Goal: Task Accomplishment & Management: Manage account settings

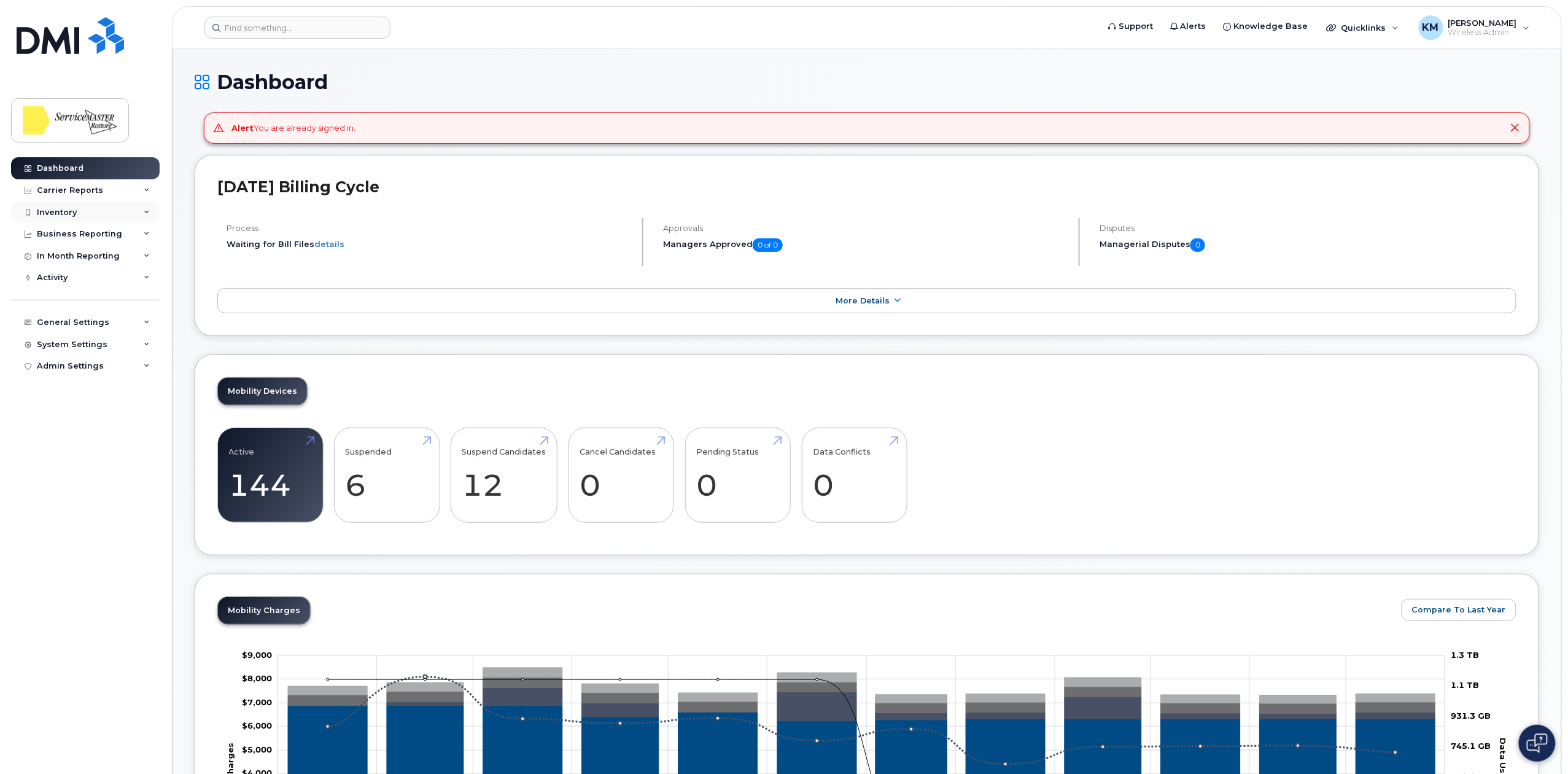
click at [85, 209] on div "Inventory" at bounding box center [86, 212] width 149 height 22
click at [77, 234] on div "Mobility Devices" at bounding box center [77, 235] width 69 height 11
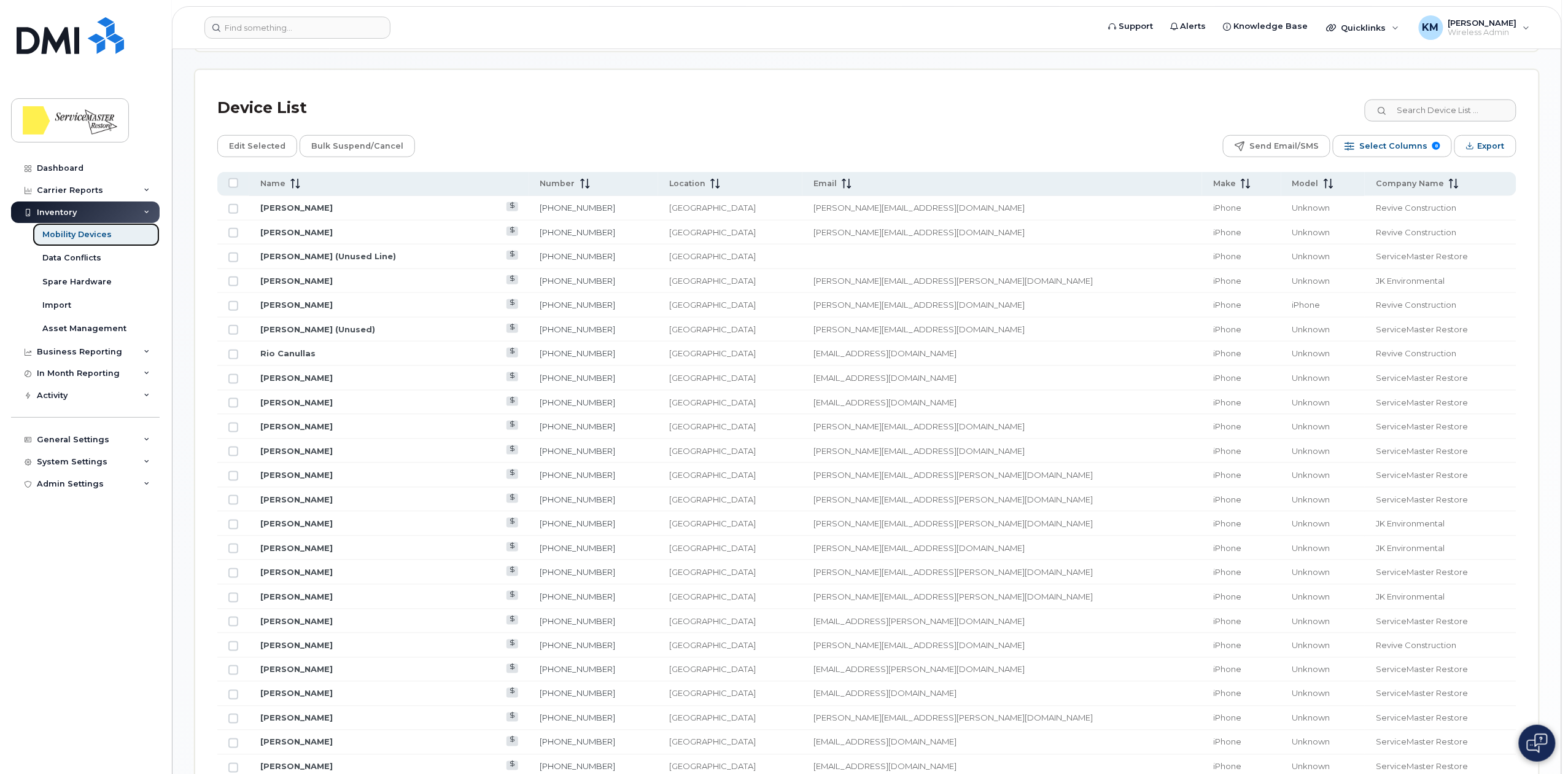
scroll to position [492, 0]
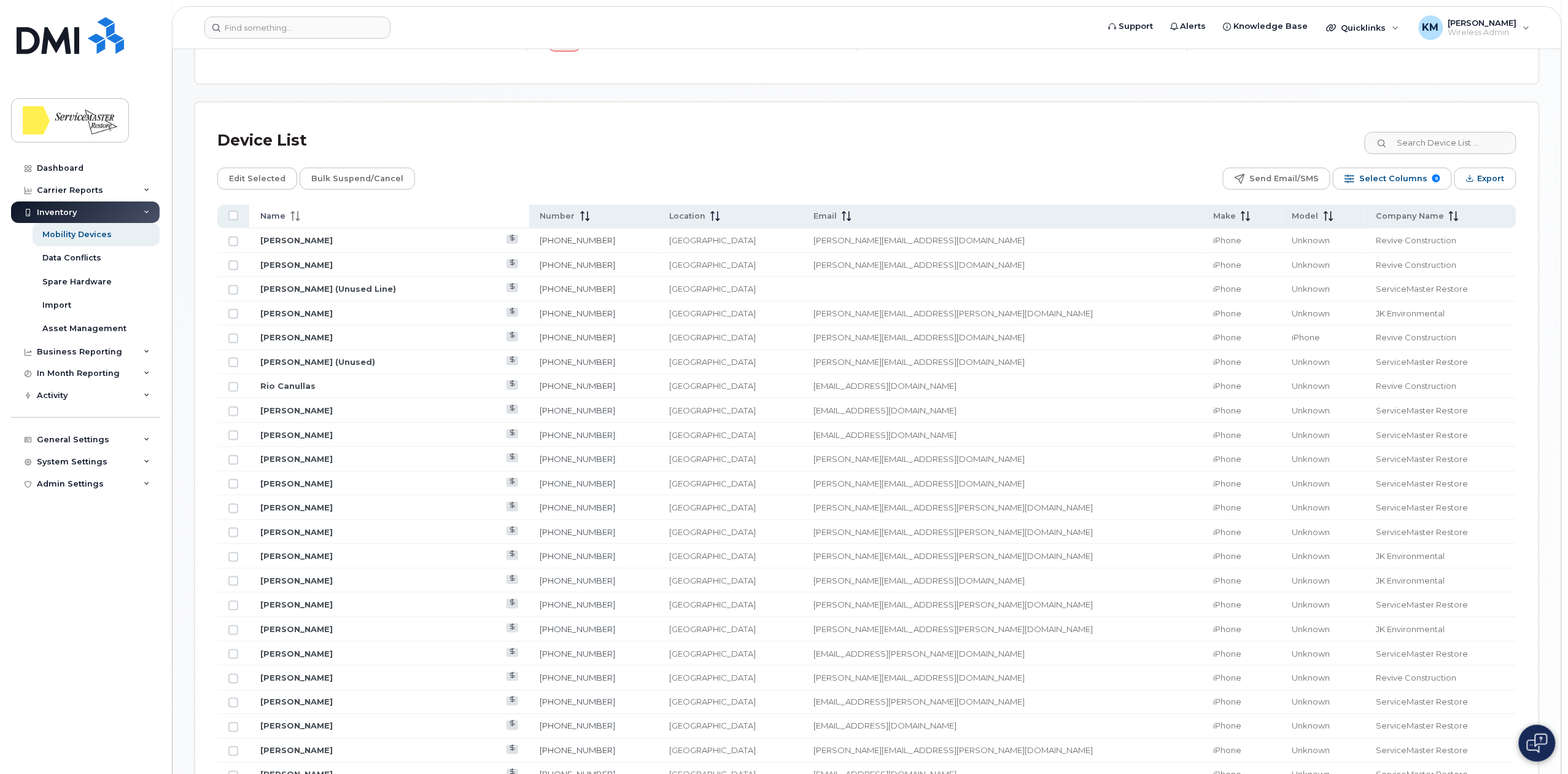
click at [297, 216] on icon at bounding box center [298, 216] width 2 height 10
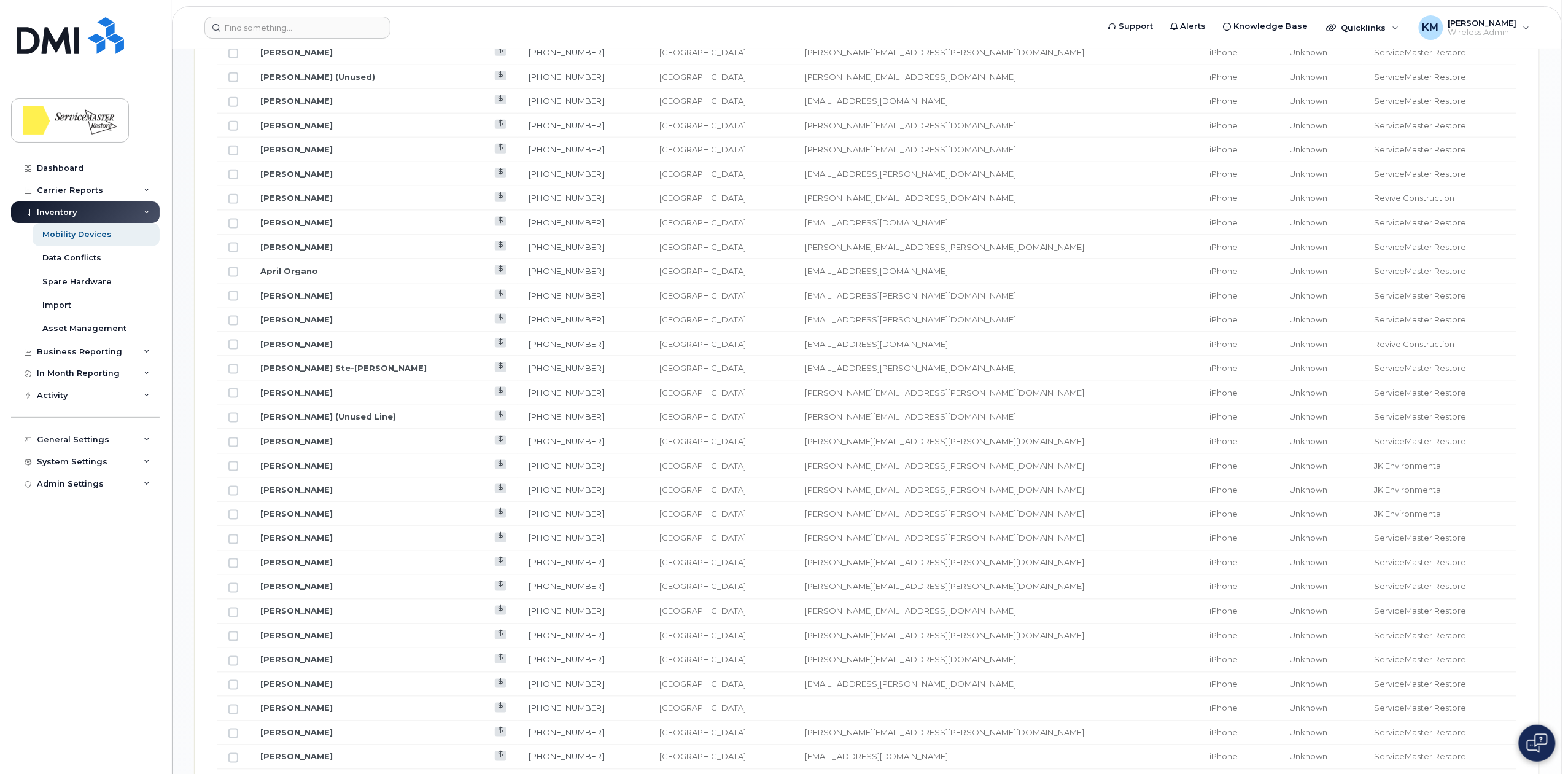
scroll to position [737, 0]
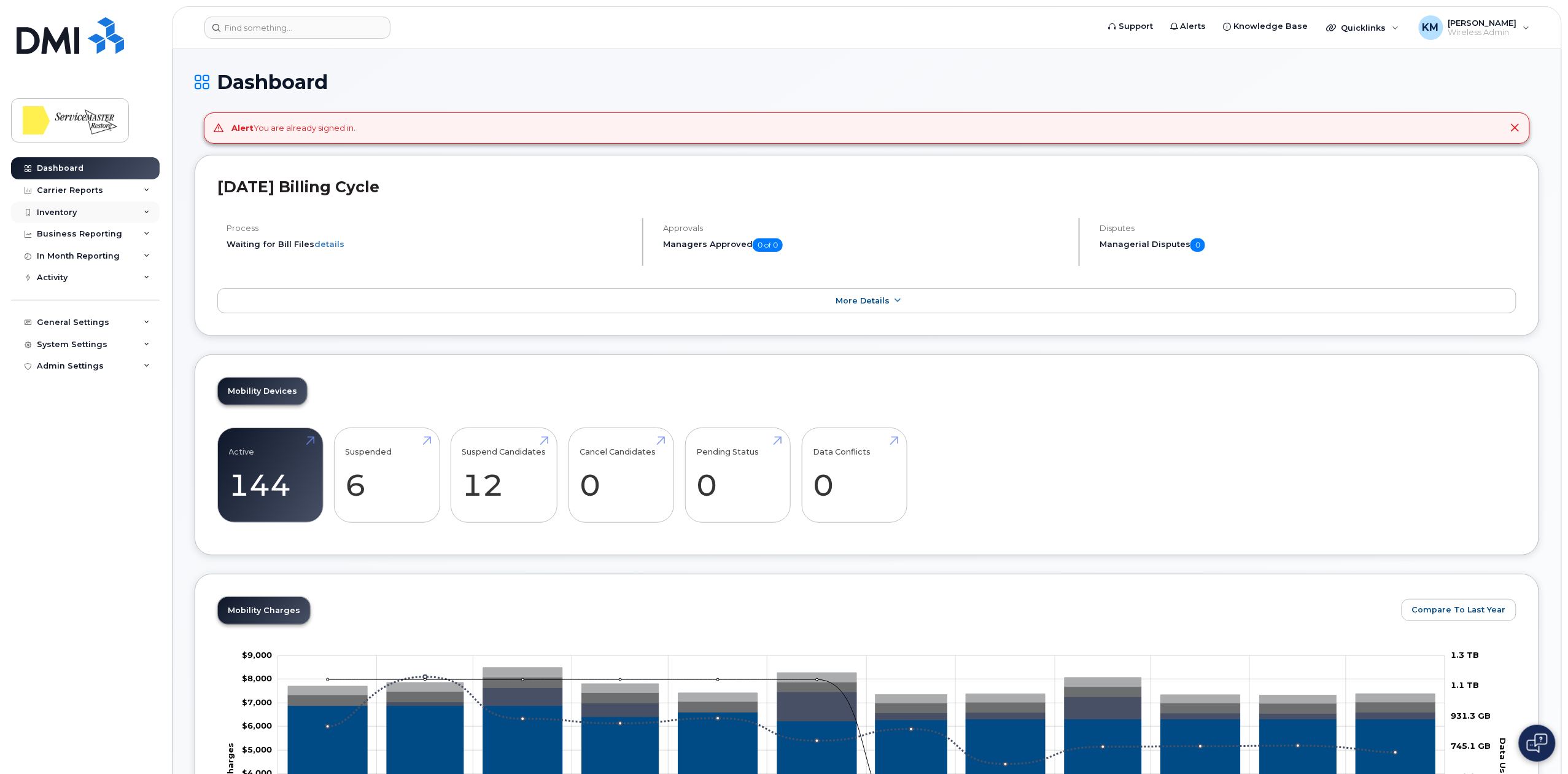
click at [78, 204] on div "Inventory" at bounding box center [86, 212] width 149 height 22
click at [281, 37] on header "Support Alerts Knowledge Base Quicklinks Suspend / Cancel Device Change SIM Car…" at bounding box center [867, 28] width 1390 height 43
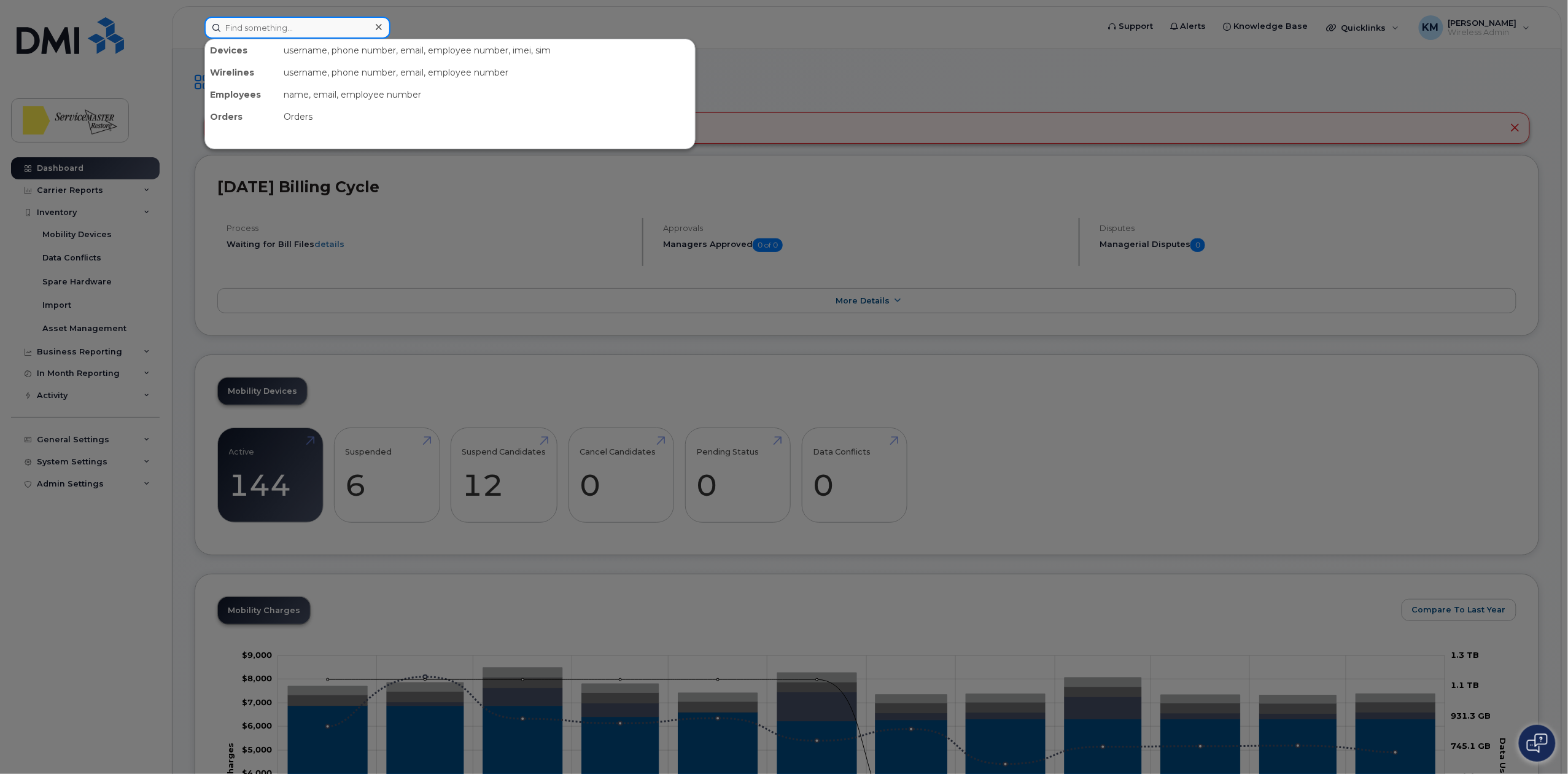
click at [283, 33] on input at bounding box center [297, 27] width 186 height 22
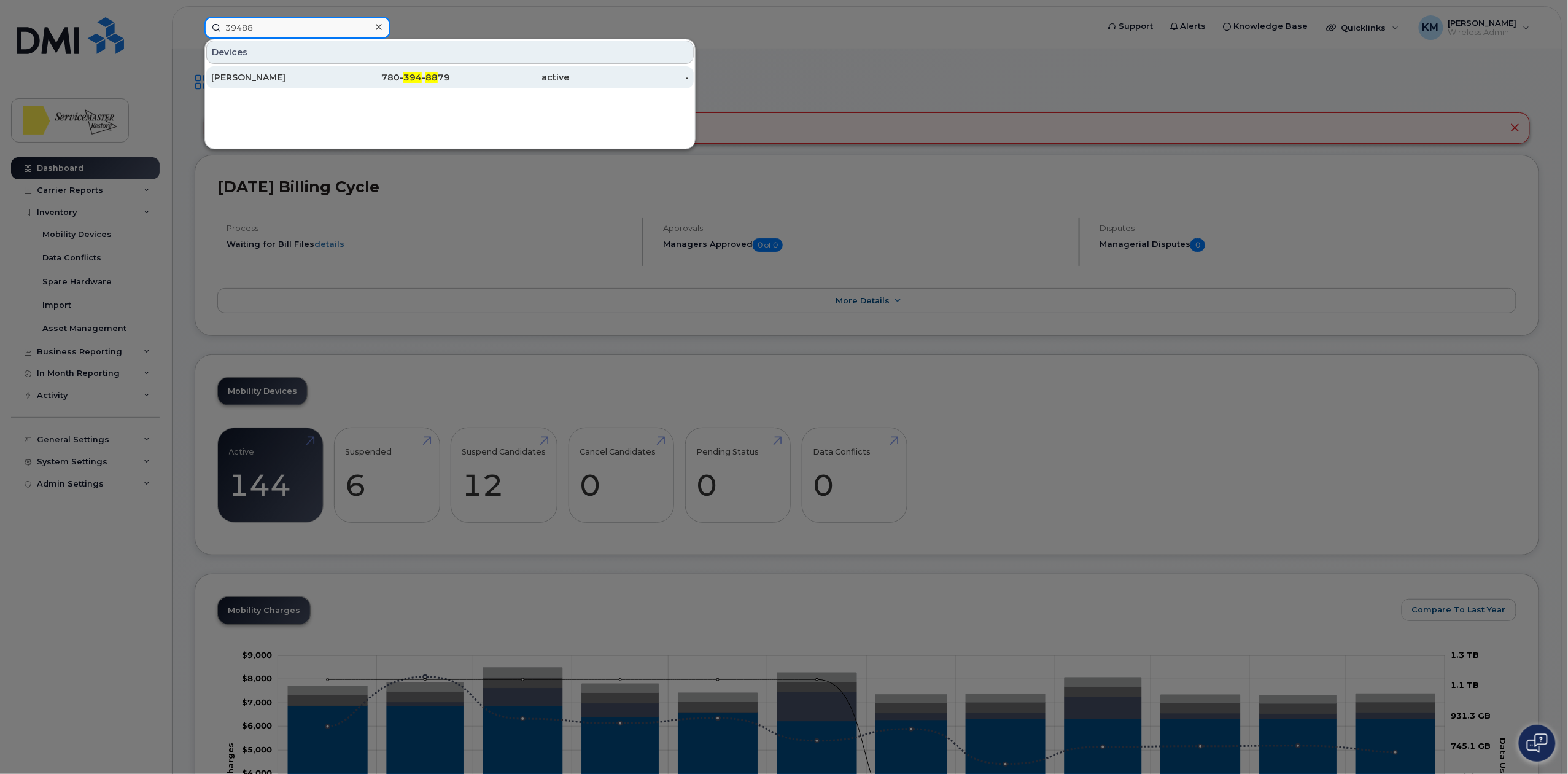
type input "39488"
click at [384, 78] on div "780- 394 - 88 79" at bounding box center [390, 77] width 120 height 12
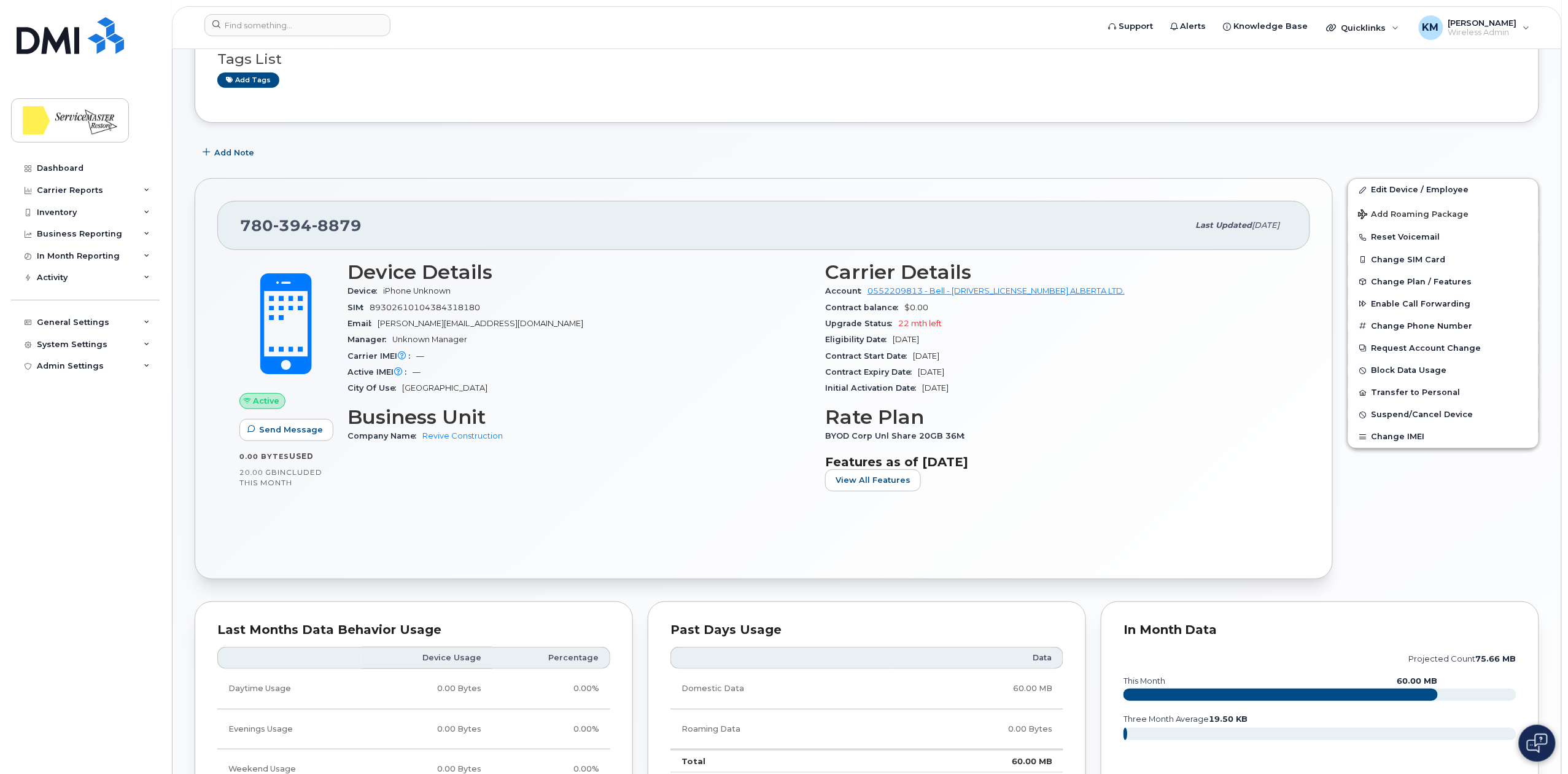
scroll to position [163, 0]
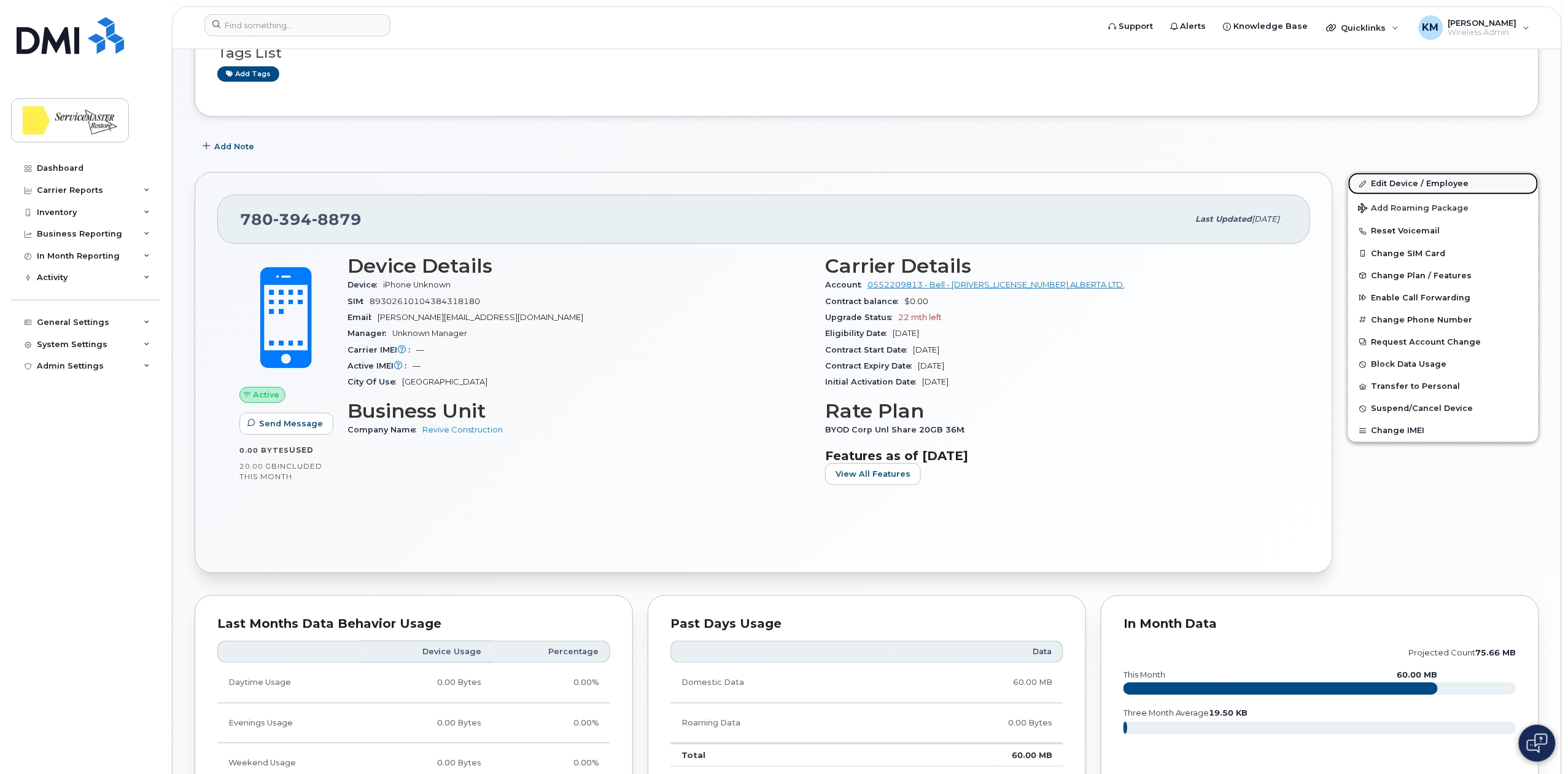
click at [1403, 177] on link "Edit Device / Employee" at bounding box center [1443, 183] width 190 height 22
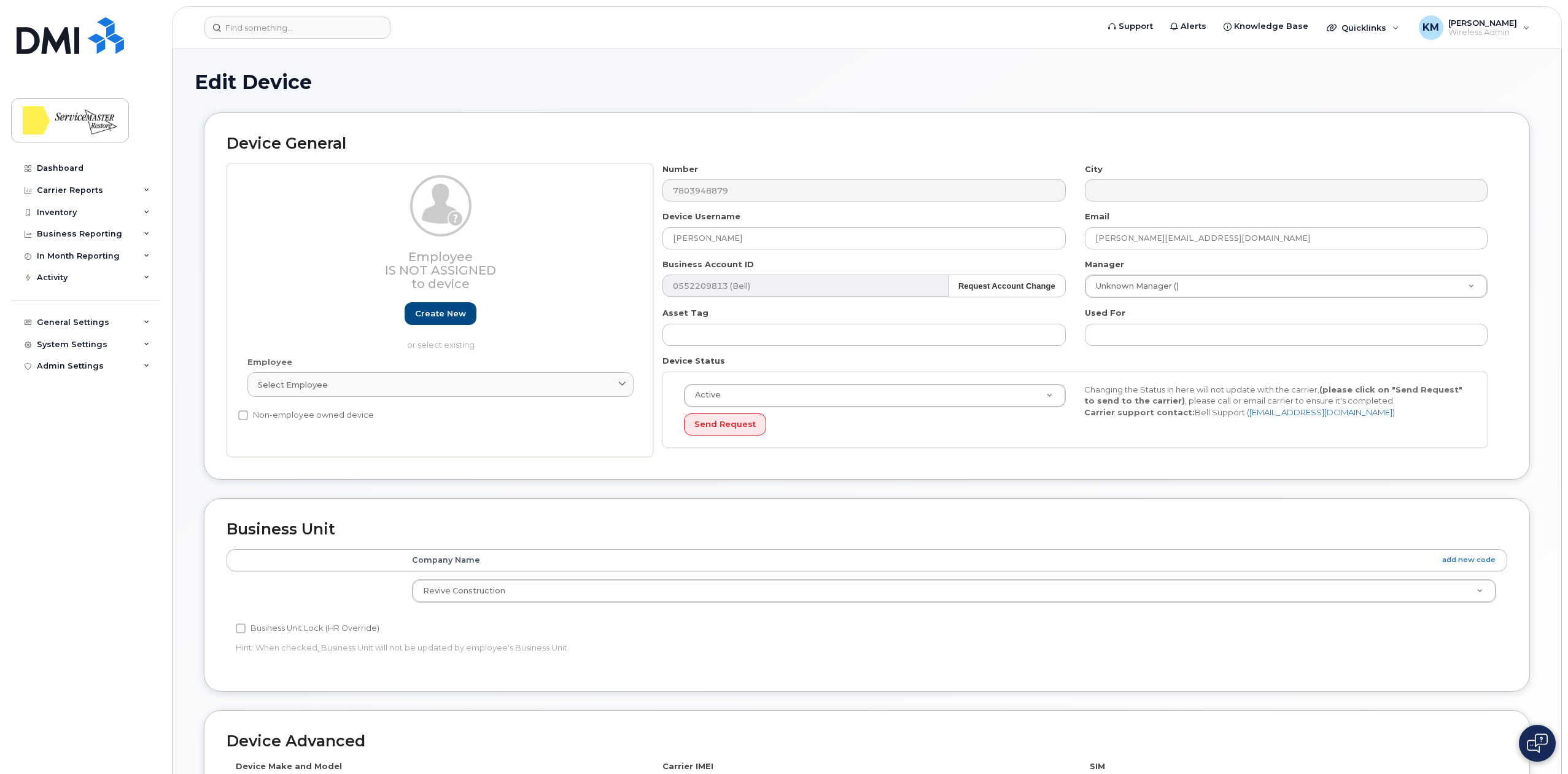
select select "33422190"
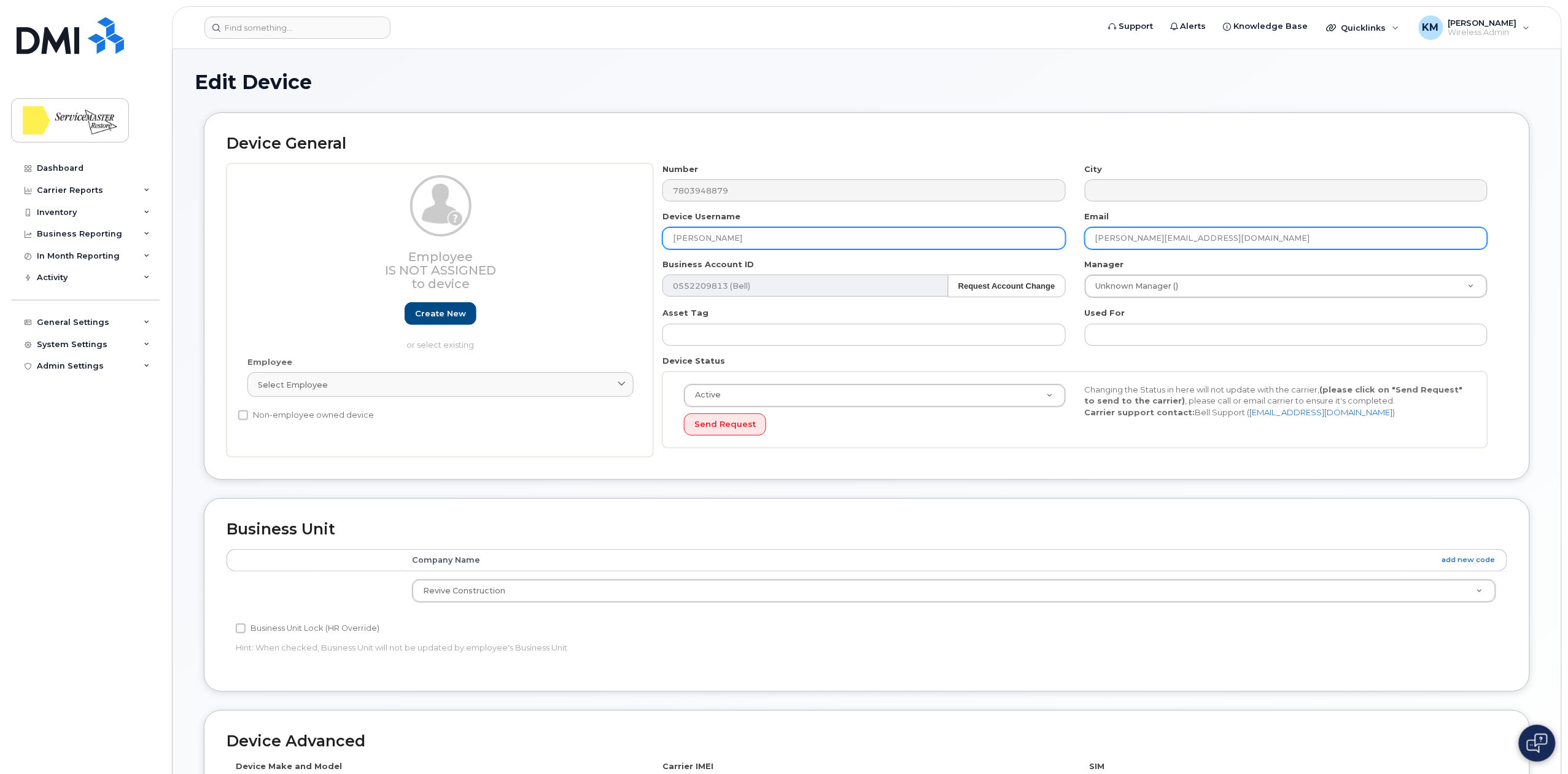
drag, startPoint x: 1232, startPoint y: 242, endPoint x: 1011, endPoint y: 229, distance: 221.4
click at [1011, 229] on div "Number 7803948879 City Device Username NORM MCDONALD Email norman.m@reviveconst…" at bounding box center [1075, 310] width 844 height 294
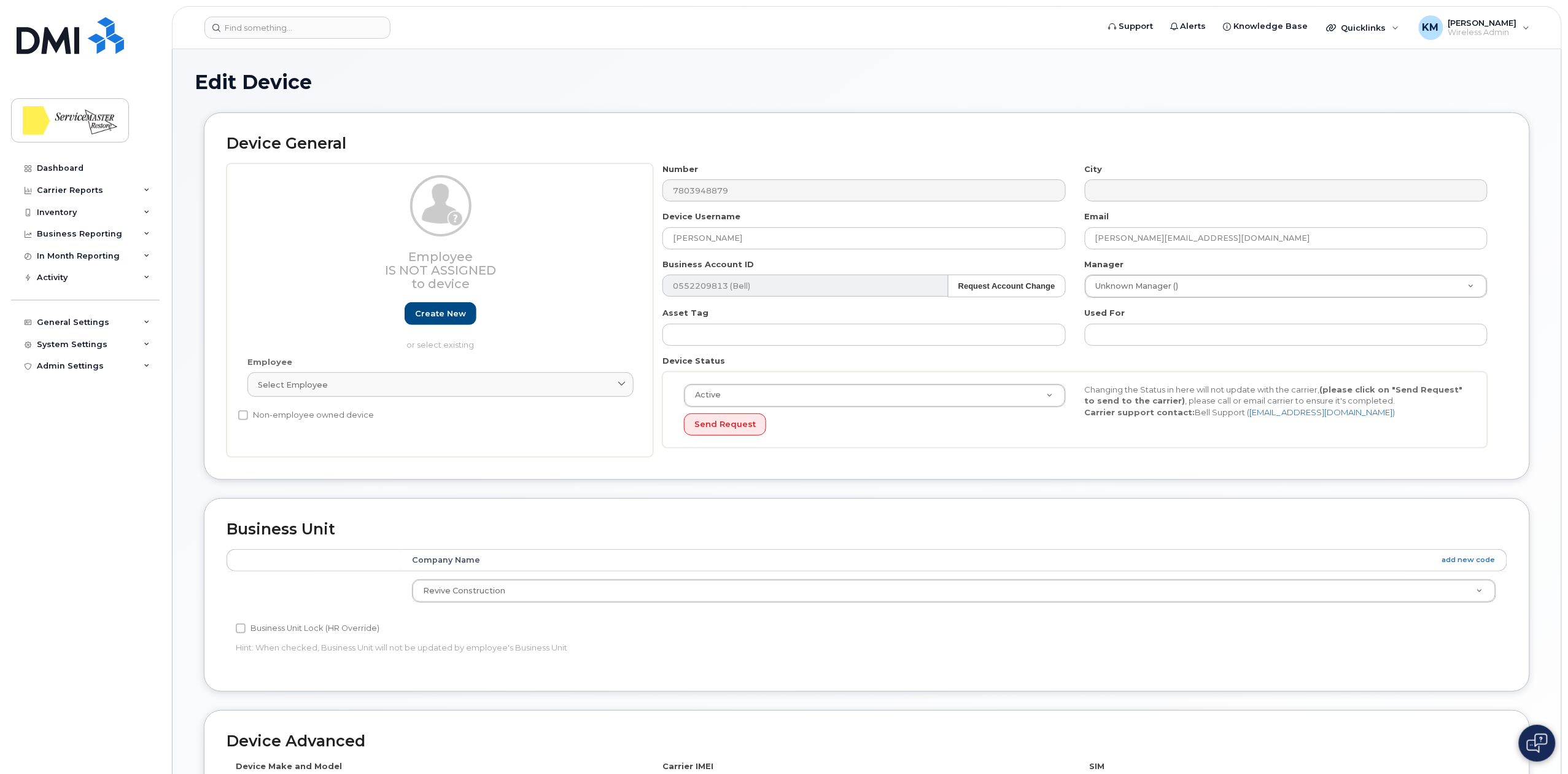
click at [1260, 256] on div "Number 7803948879 City Device Username NORM MCDONALD Email norman.m@reviveconst…" at bounding box center [1075, 310] width 844 height 294
drag, startPoint x: 1243, startPoint y: 242, endPoint x: 1094, endPoint y: 247, distance: 149.1
click at [1094, 247] on input "norman.m@reviveconstruct.com" at bounding box center [1286, 238] width 402 height 22
paste input "[PERSON_NAME][EMAIL_ADDRESS][PERSON_NAME][DOMAIN_NAME]"
type input "[PERSON_NAME][EMAIL_ADDRESS][PERSON_NAME][DOMAIN_NAME]"
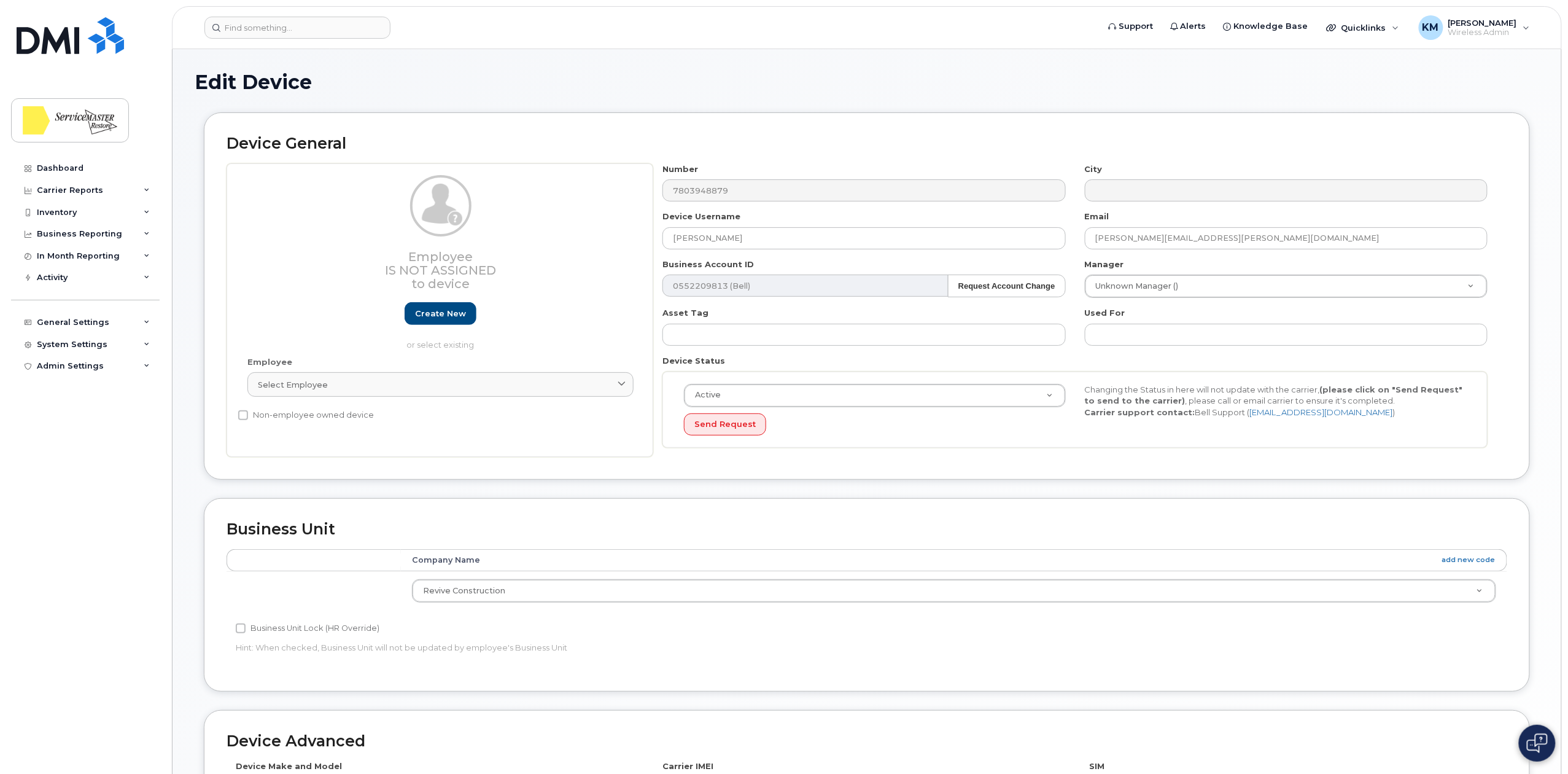
click at [1027, 222] on div "Device Username NORM MCDONALD" at bounding box center [864, 229] width 422 height 38
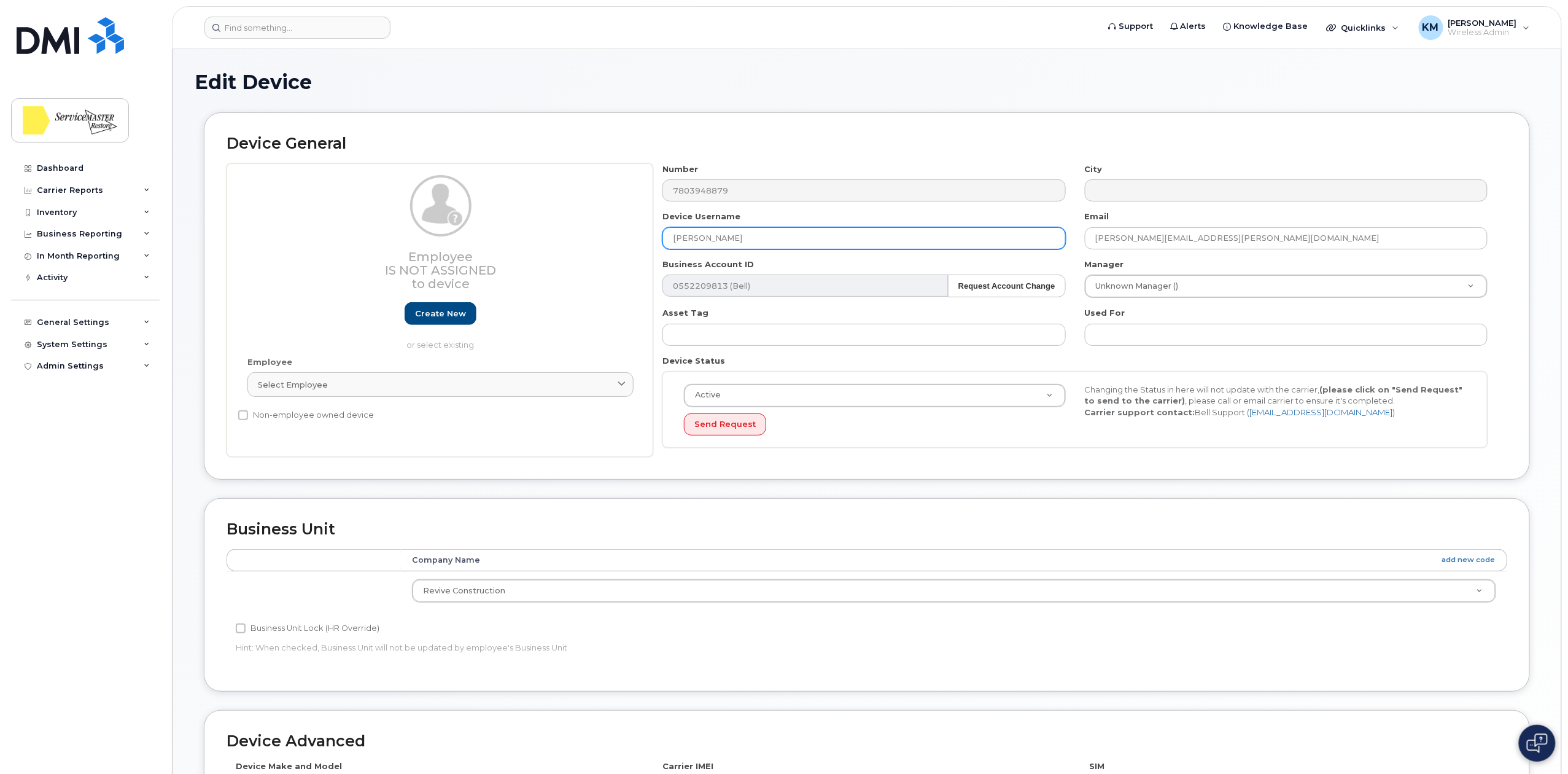
drag, startPoint x: 942, startPoint y: 239, endPoint x: 650, endPoint y: 239, distance: 292.0
click at [650, 238] on div "Employee Is not assigned to device Create new or select existing Employee Selec…" at bounding box center [867, 310] width 1281 height 294
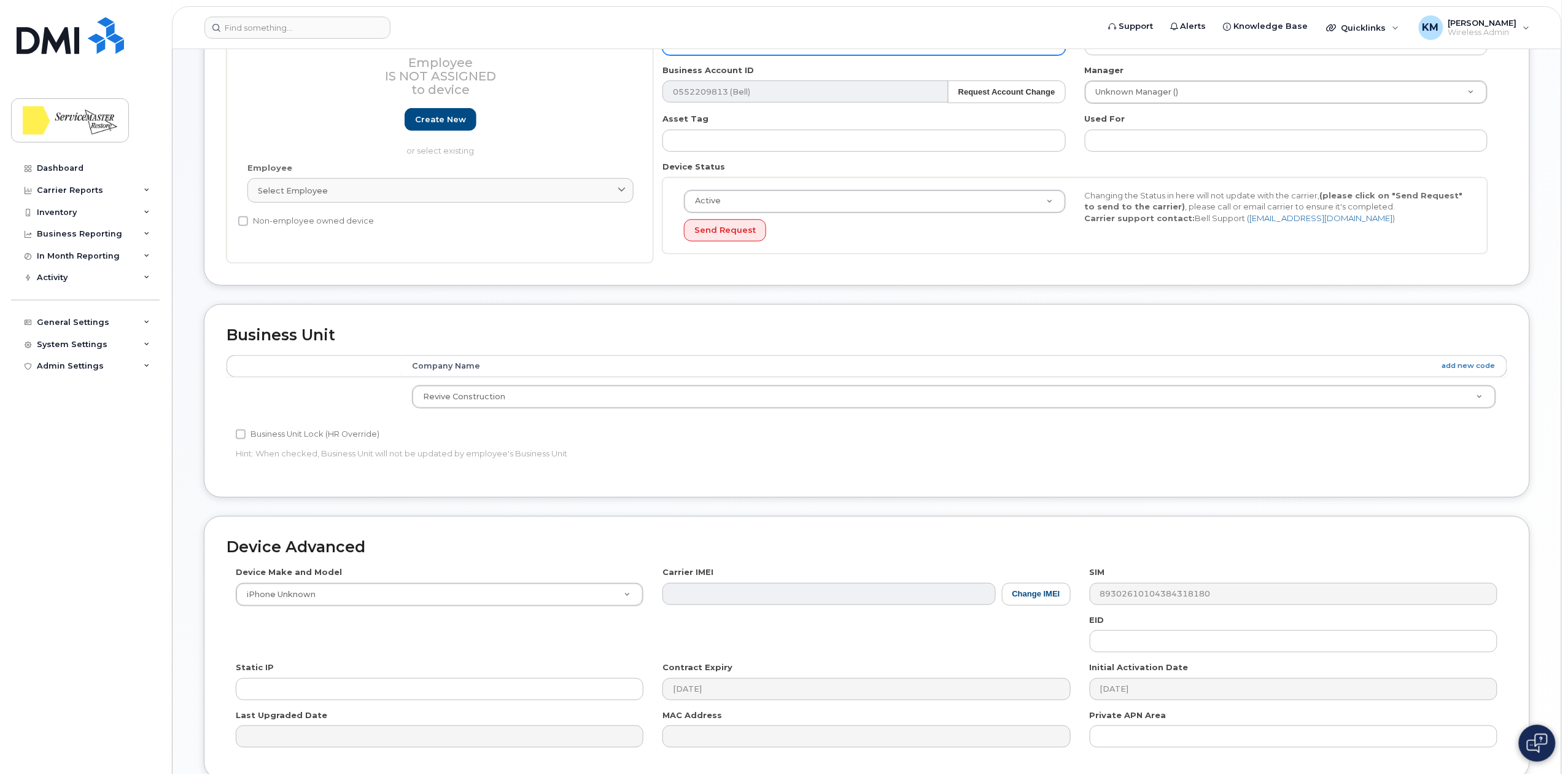
scroll to position [307, 0]
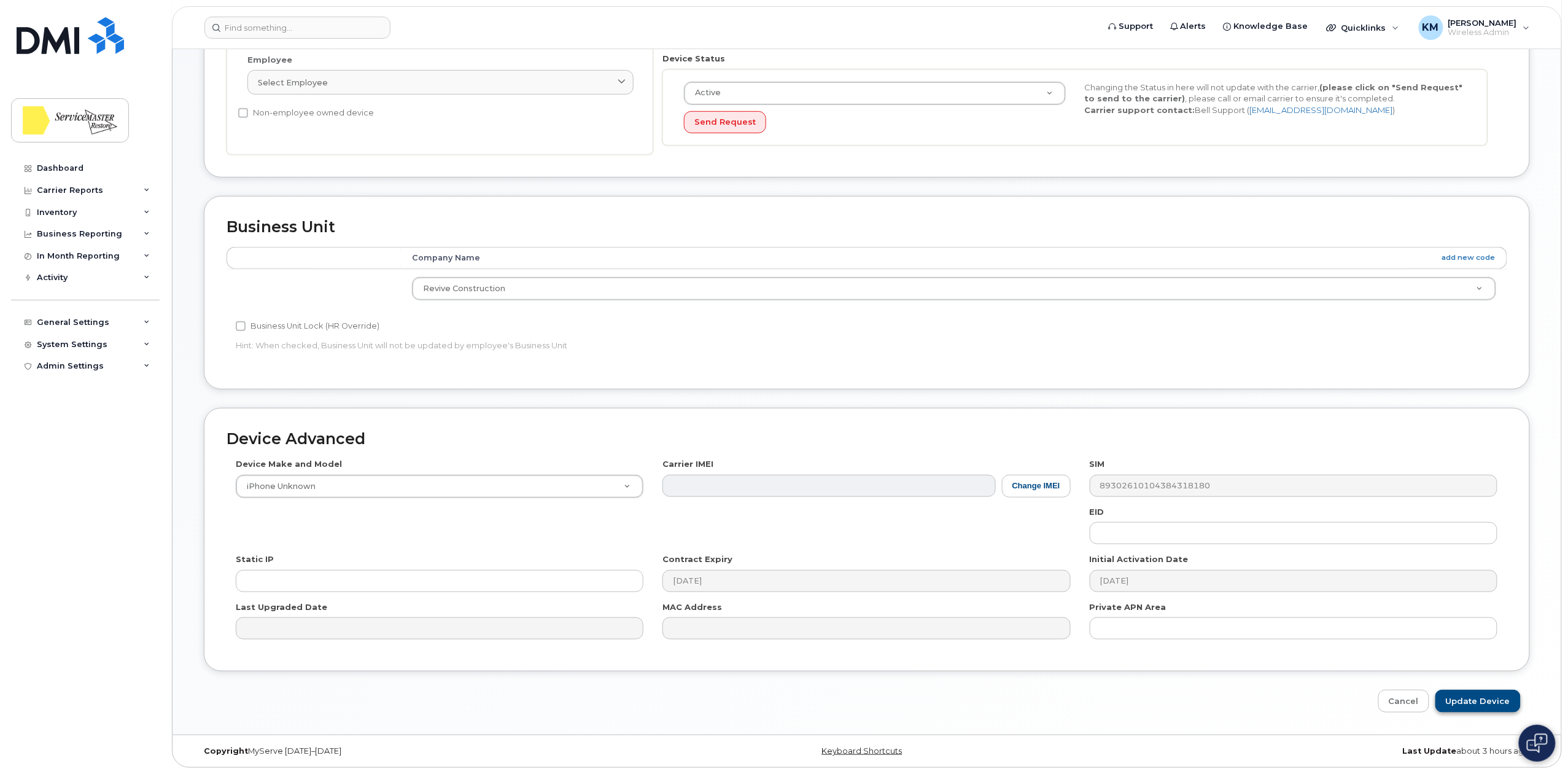
type input "[PERSON_NAME]"
click at [1492, 700] on input "Update Device" at bounding box center [1477, 701] width 86 height 23
type input "Saving..."
